Goal: Task Accomplishment & Management: Complete application form

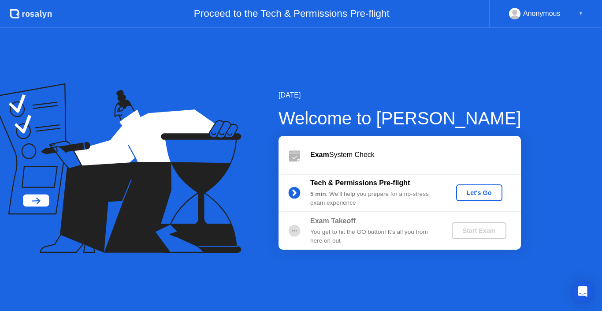
click at [484, 159] on div "Exam System Check" at bounding box center [415, 154] width 211 height 11
click at [477, 193] on div "Let's Go" at bounding box center [478, 192] width 39 height 7
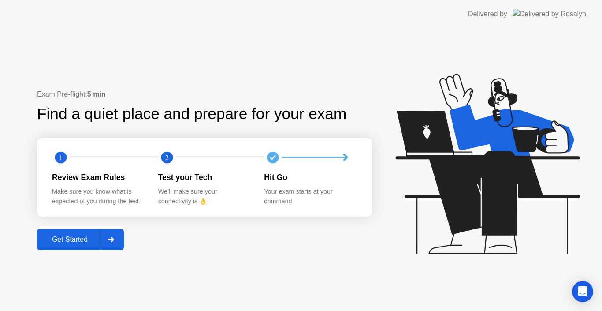
click at [77, 239] on div "Get Started" at bounding box center [70, 239] width 60 height 8
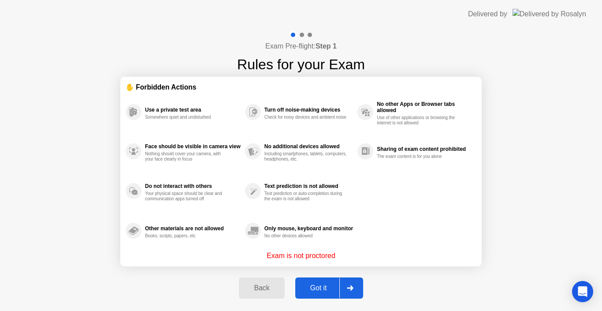
click at [326, 284] on div "Got it" at bounding box center [318, 288] width 41 height 8
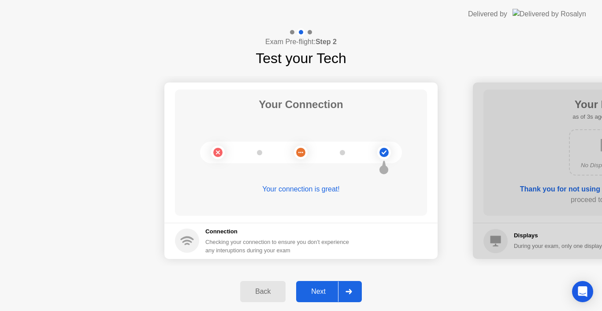
click at [328, 291] on div "Next" at bounding box center [318, 291] width 39 height 8
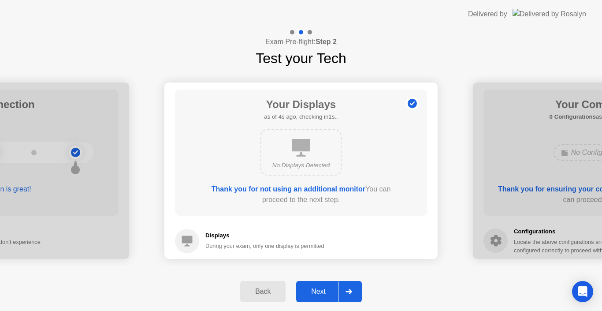
click at [328, 291] on div "Next" at bounding box center [318, 291] width 39 height 8
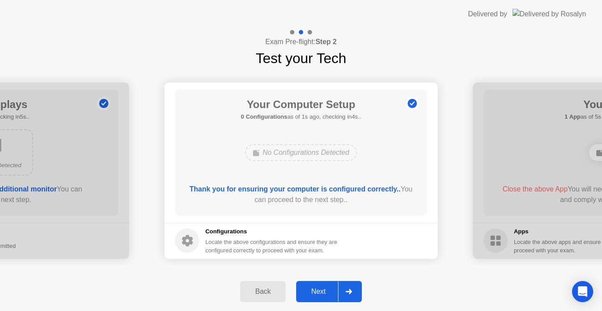
click at [328, 291] on div "Next" at bounding box center [318, 291] width 39 height 8
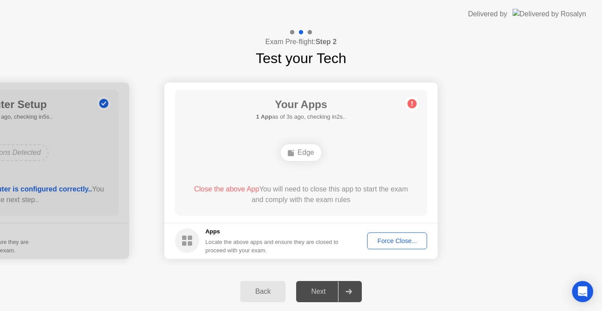
click at [387, 238] on div "Force Close..." at bounding box center [397, 240] width 54 height 7
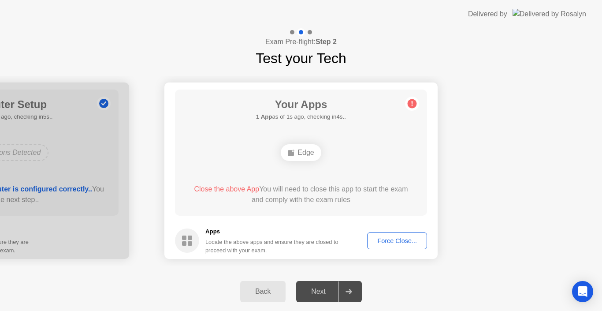
click at [392, 239] on div "Force Close..." at bounding box center [397, 240] width 54 height 7
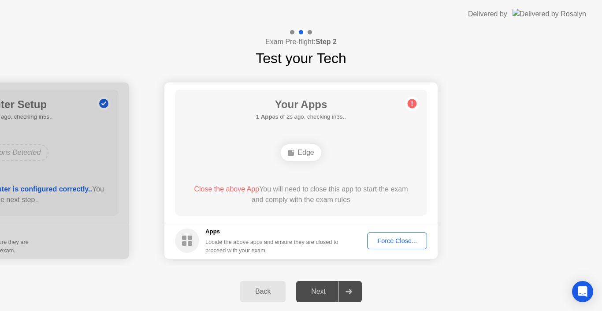
click at [386, 237] on div "Force Close..." at bounding box center [397, 240] width 54 height 7
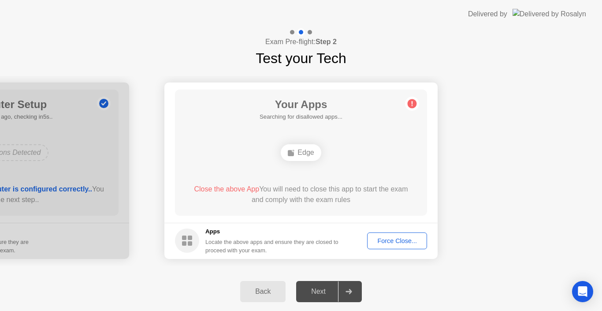
click at [327, 291] on div "Next" at bounding box center [318, 291] width 39 height 8
click at [381, 241] on div "Force Close..." at bounding box center [397, 240] width 54 height 7
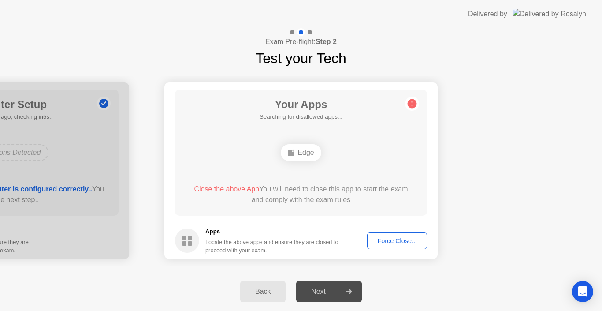
click at [390, 241] on div "Force Close..." at bounding box center [397, 240] width 54 height 7
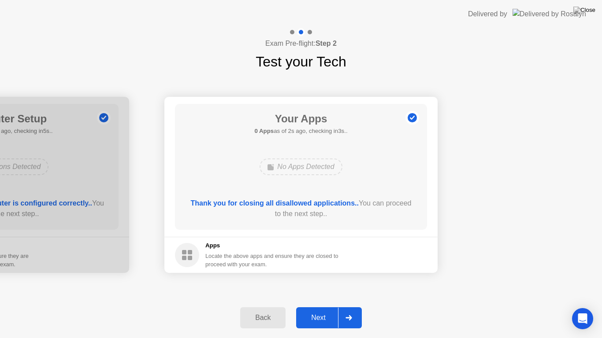
click at [322, 310] on div "Next" at bounding box center [318, 318] width 39 height 8
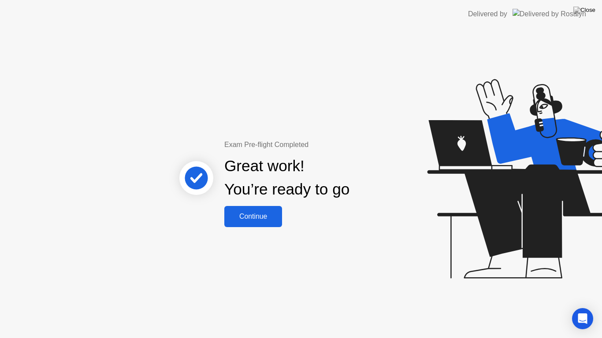
click at [265, 217] on div "Continue" at bounding box center [253, 217] width 52 height 8
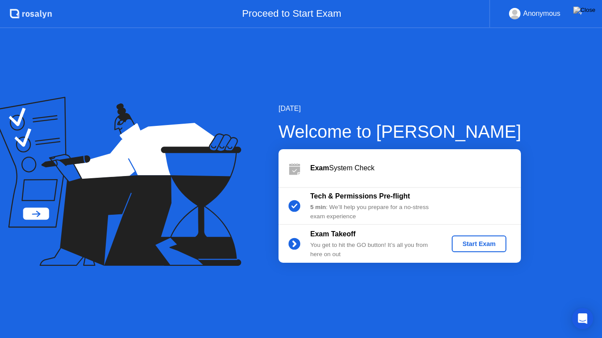
click at [485, 243] on div "Start Exam" at bounding box center [478, 244] width 47 height 7
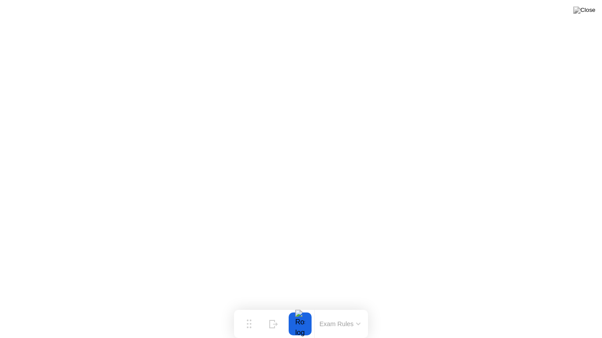
click at [350, 310] on button "Exam Rules" at bounding box center [340, 324] width 47 height 8
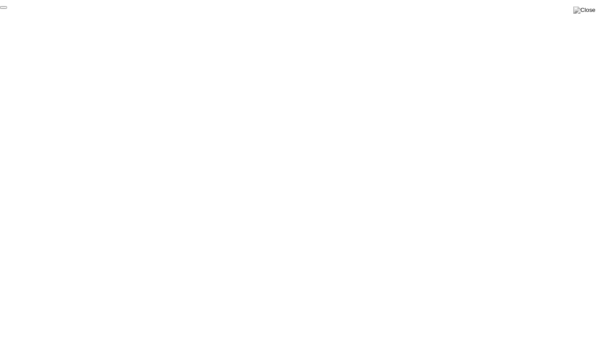
click div "End Proctoring Session"
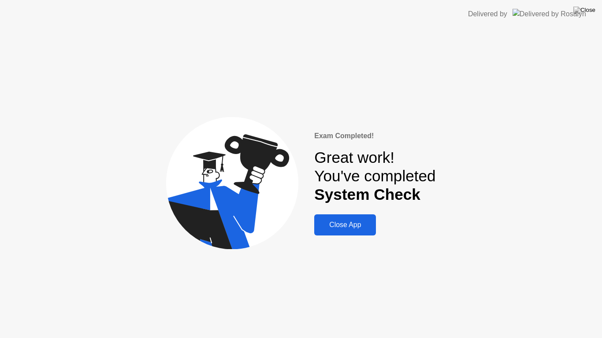
click at [355, 226] on div "Close App" at bounding box center [345, 225] width 56 height 8
